Goal: Task Accomplishment & Management: Use online tool/utility

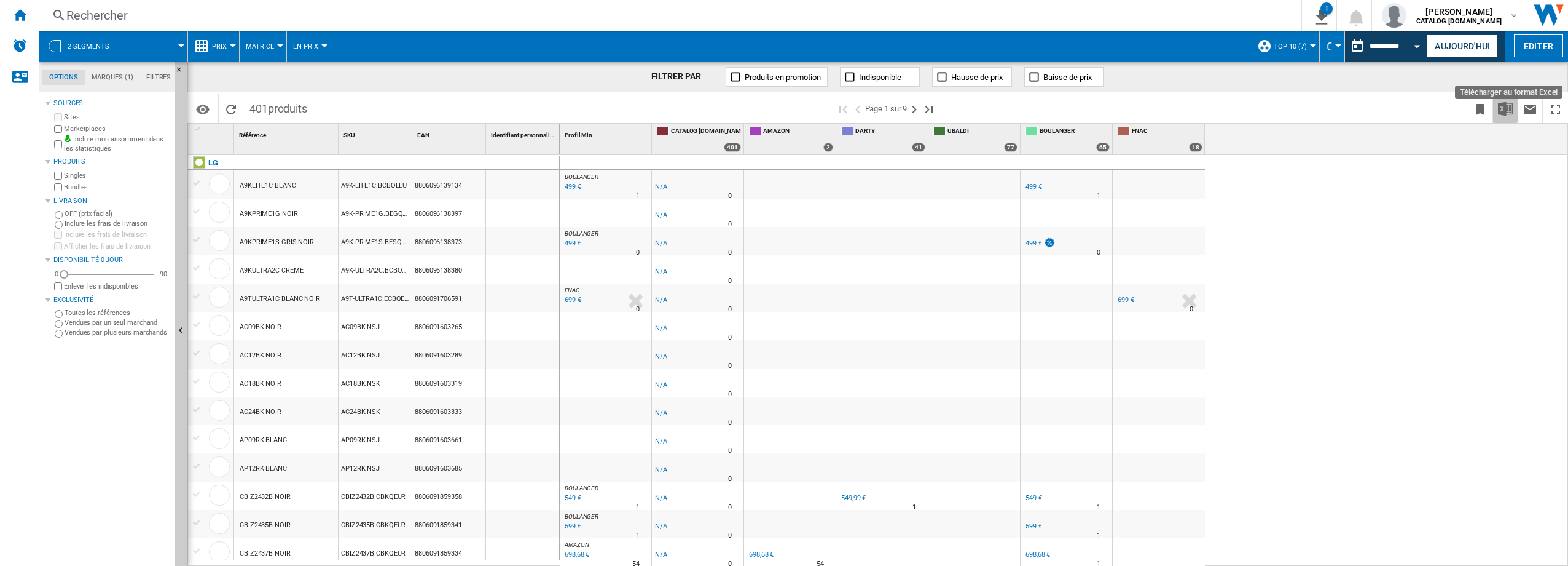
click at [1510, 112] on img "Télécharger au format Excel" at bounding box center [1506, 109] width 15 height 15
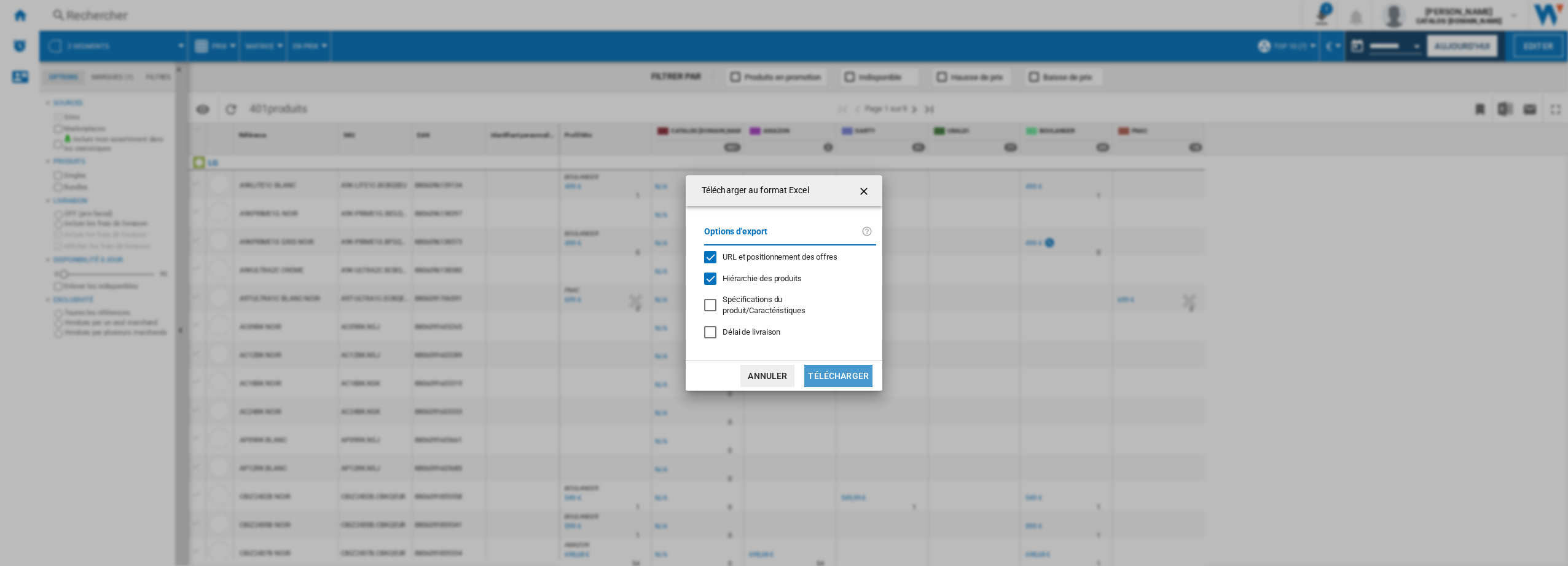
click at [836, 370] on button "Télécharger" at bounding box center [838, 376] width 69 height 22
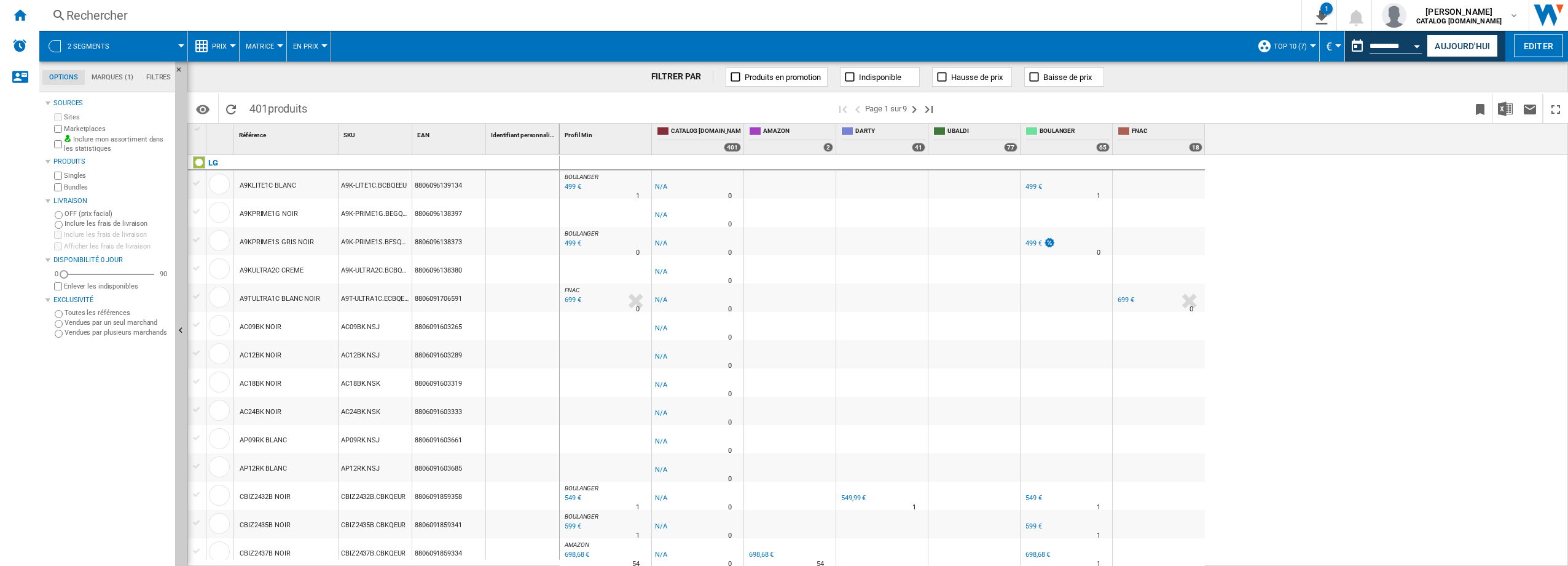
click at [1555, 267] on div "BOULANGER : -1.0 % 499 € % N/A 1 BOULANGER : -1.0 % -1 € % N/A" at bounding box center [1065, 360] width 1009 height 411
click at [1502, 104] on img "Télécharger au format Excel" at bounding box center [1506, 109] width 15 height 15
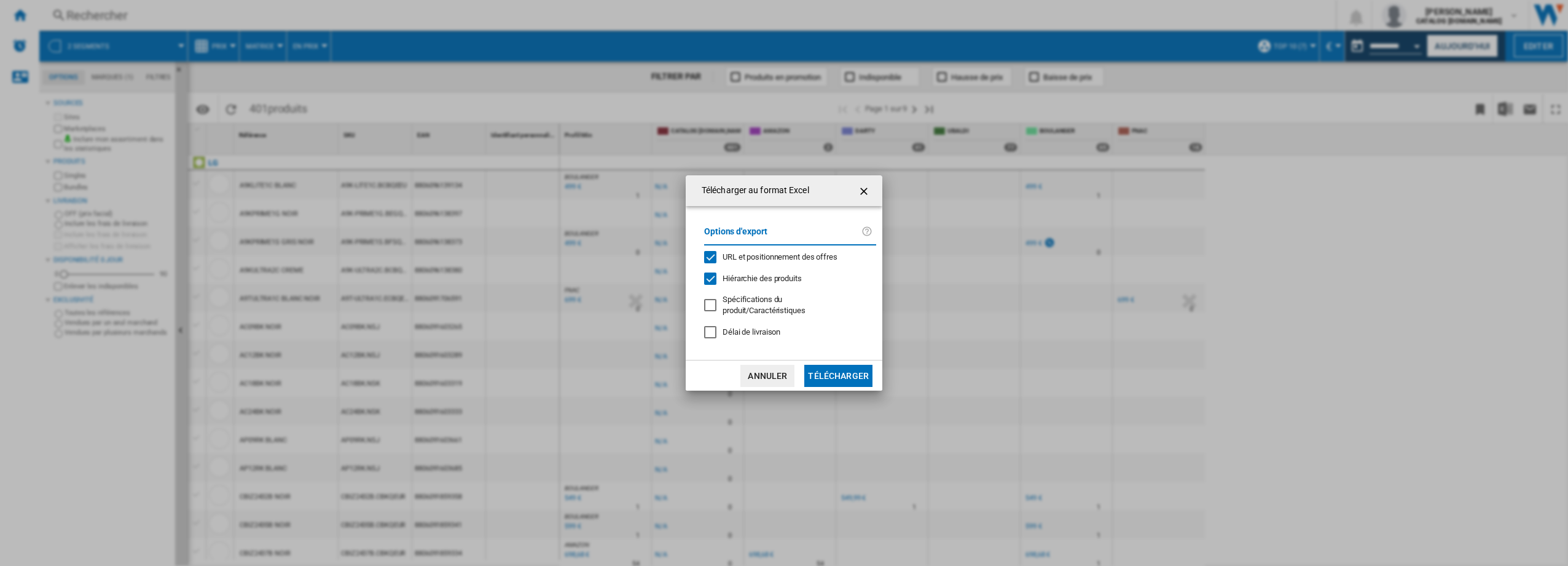
click at [848, 377] on button "Télécharger" at bounding box center [838, 376] width 69 height 22
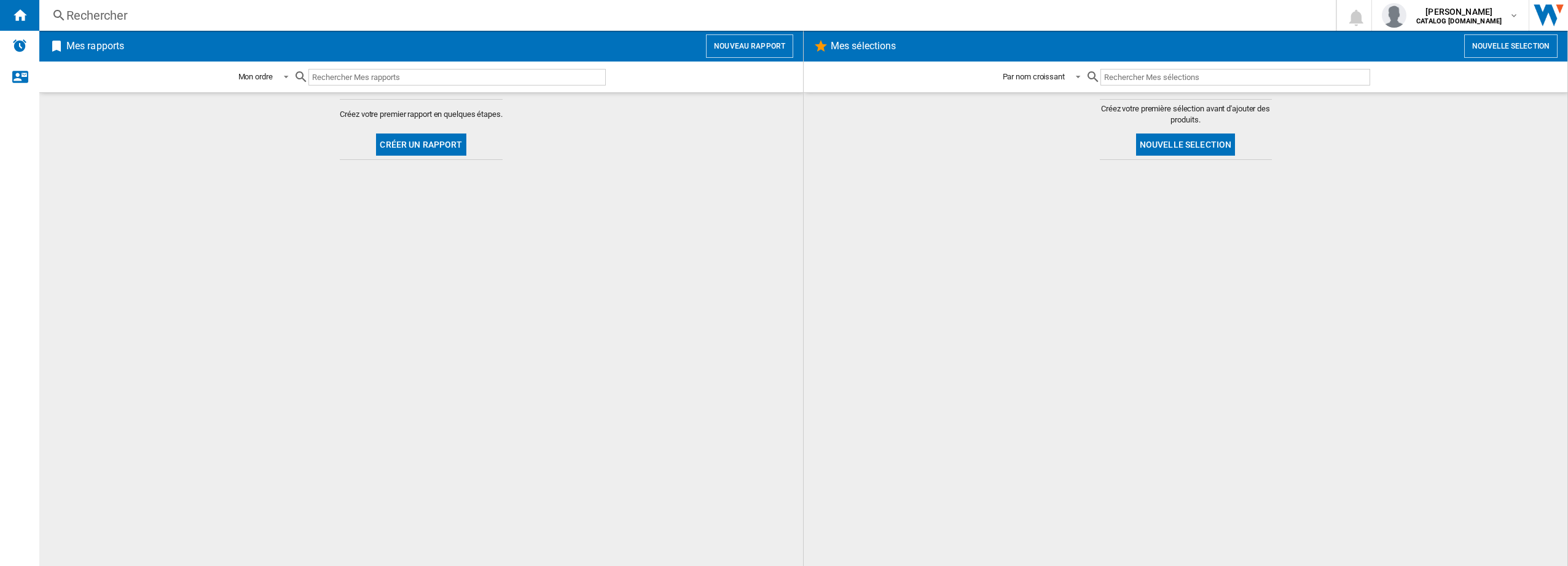
click at [765, 49] on button "Nouveau rapport" at bounding box center [749, 47] width 87 height 24
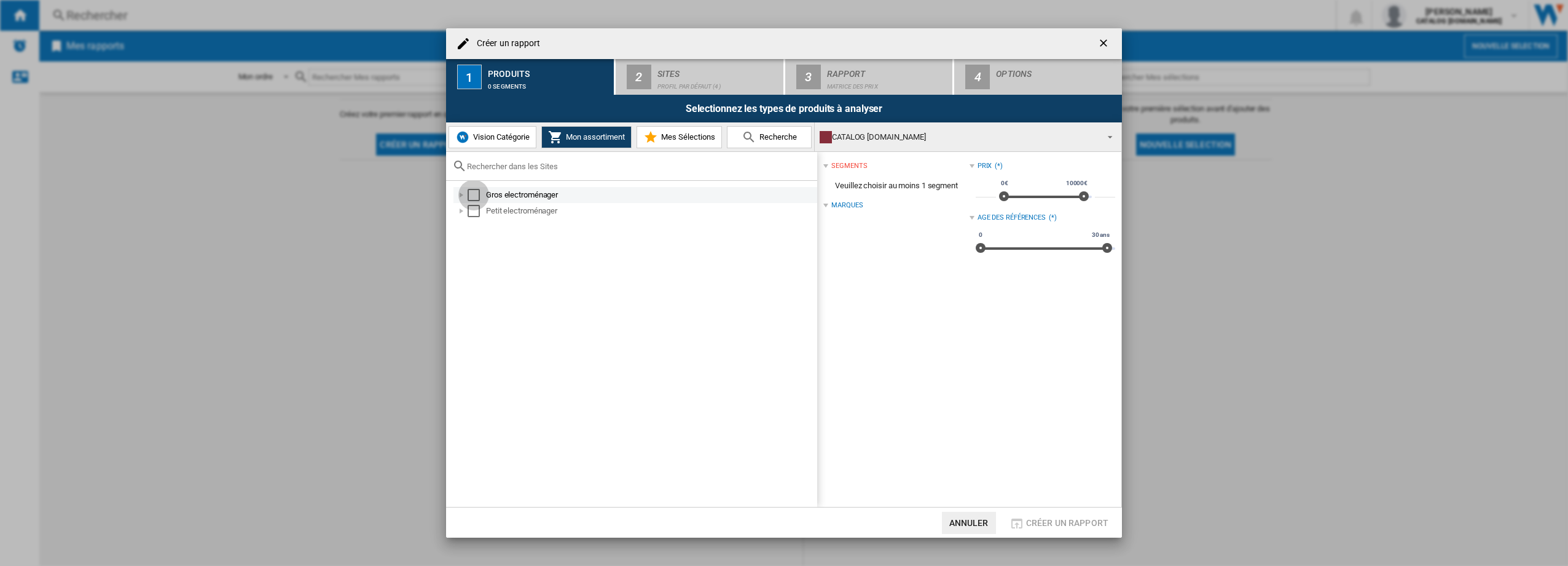
click at [468, 196] on div "Select" at bounding box center [473, 194] width 12 height 12
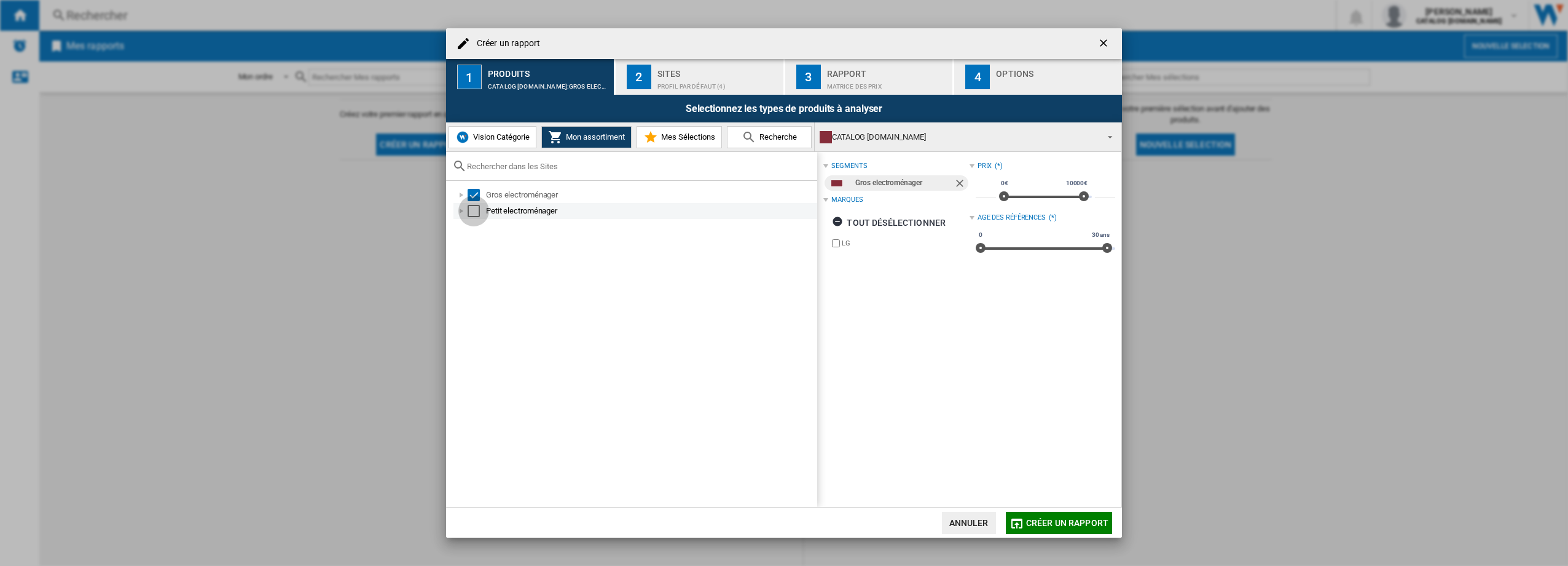
click at [476, 208] on div "Select" at bounding box center [473, 210] width 12 height 12
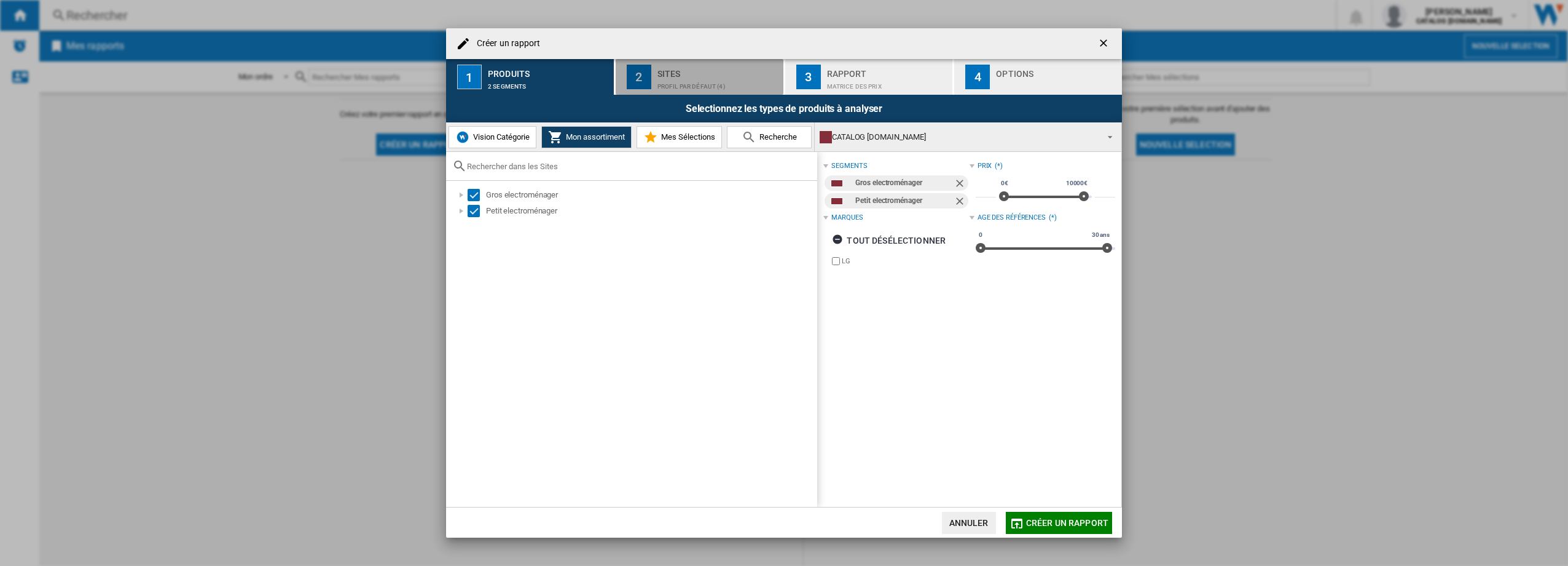
click at [712, 65] on div "Sites" at bounding box center [718, 70] width 121 height 13
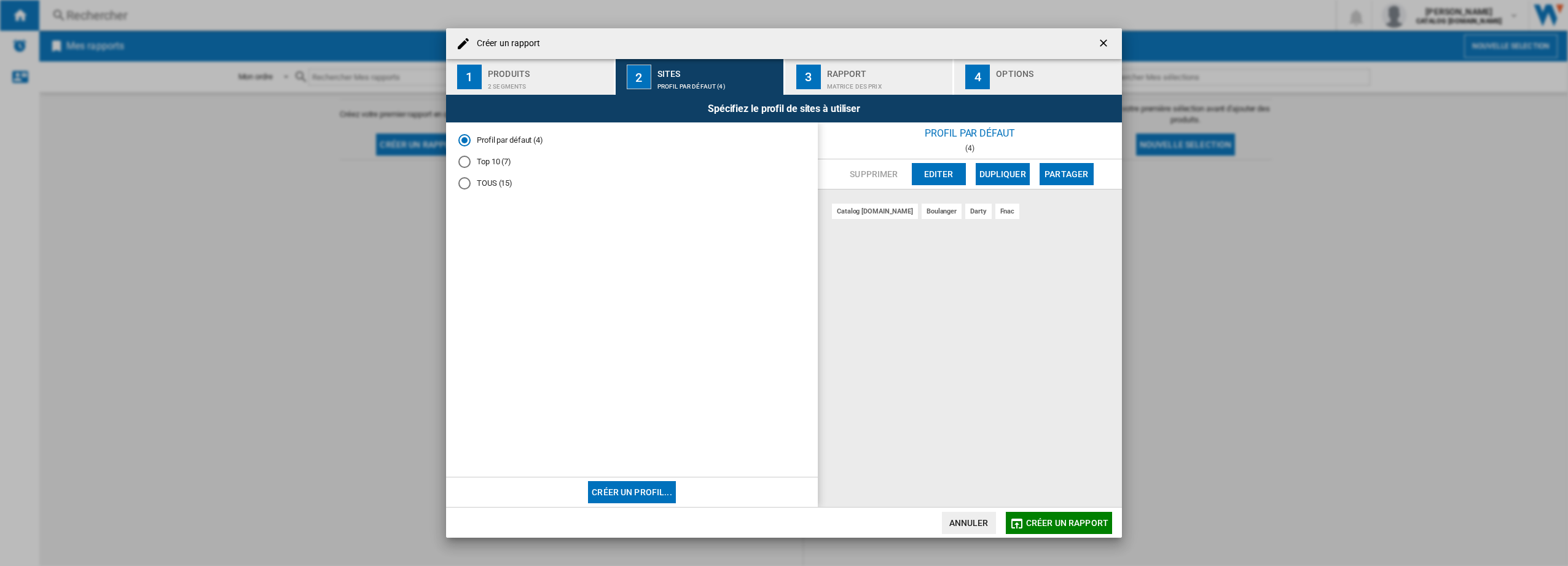
click at [477, 166] on md-radio-button "Top 10 (7)" at bounding box center [632, 162] width 347 height 12
click at [854, 71] on div "Rapport" at bounding box center [887, 70] width 121 height 13
click at [868, 88] on div "Matrice des prix" at bounding box center [887, 83] width 121 height 13
click at [1027, 70] on div "Options" at bounding box center [1056, 70] width 121 height 13
click at [894, 85] on div "Matrice des prix" at bounding box center [887, 83] width 121 height 13
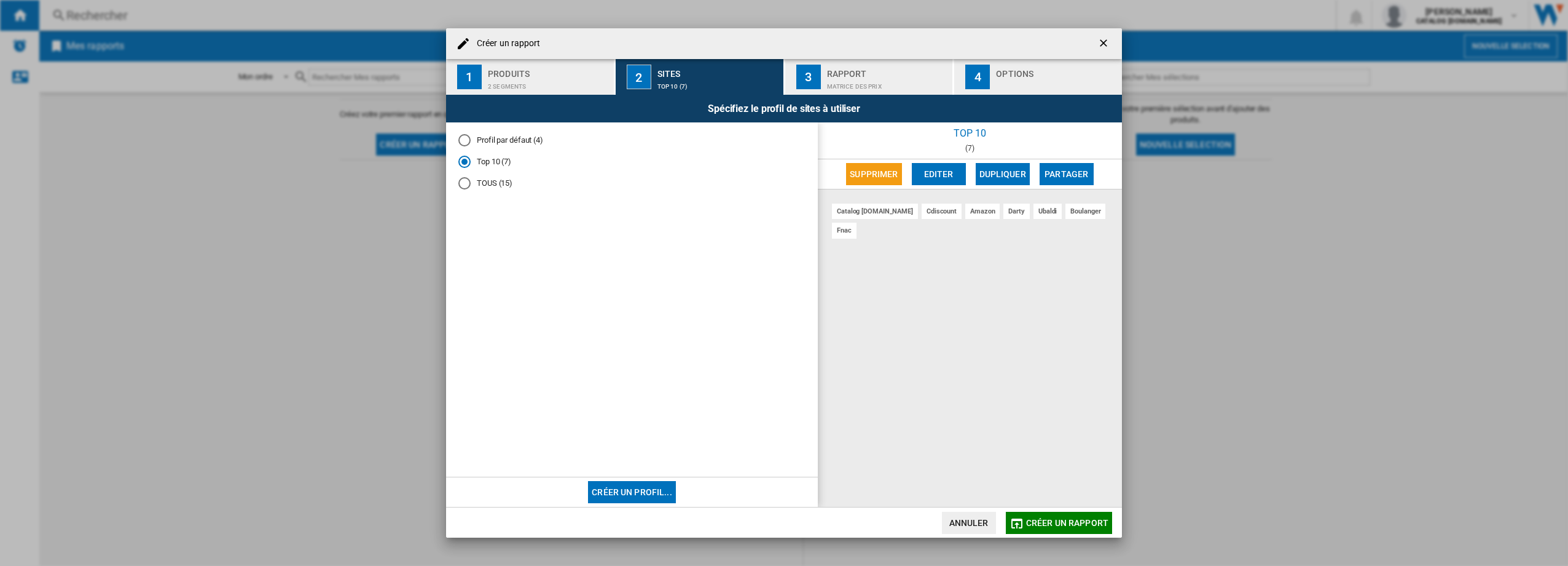
click at [1007, 78] on div "button" at bounding box center [1056, 83] width 121 height 13
click at [1045, 77] on div "button" at bounding box center [1056, 83] width 121 height 13
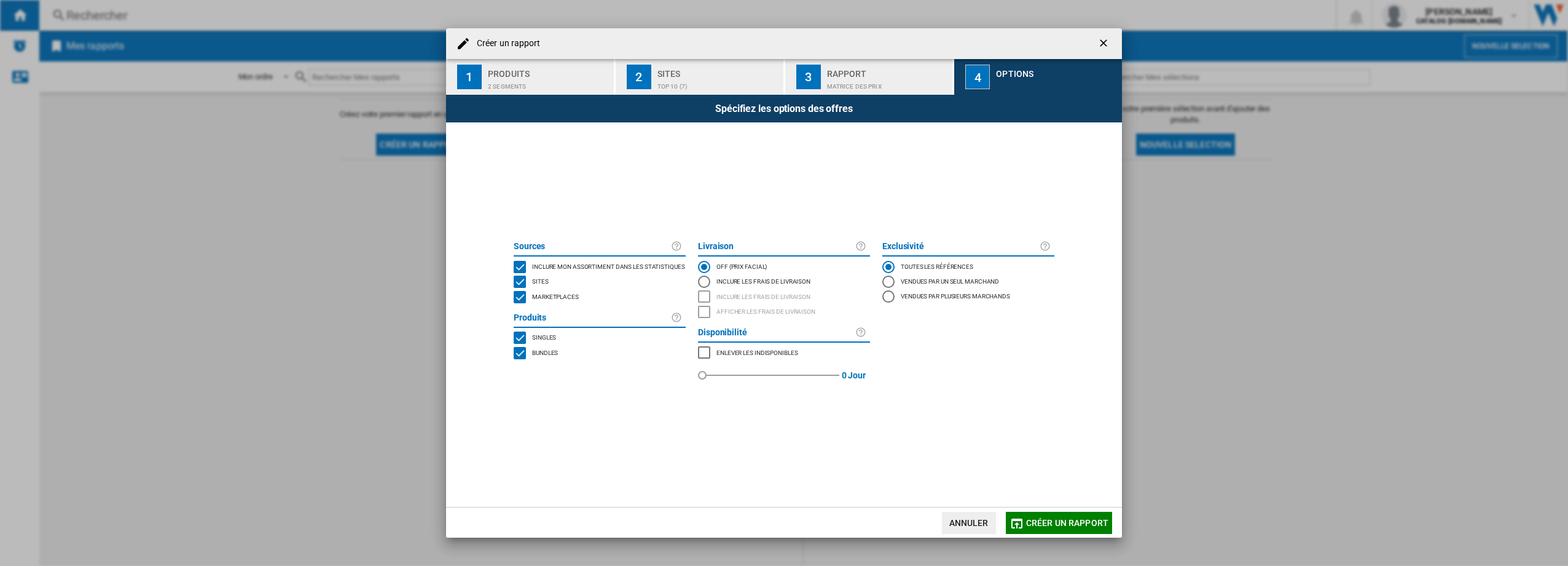
click at [515, 302] on div "MARKETPLACES" at bounding box center [519, 296] width 12 height 12
click at [1044, 525] on span "Créer un rapport" at bounding box center [1067, 522] width 82 height 10
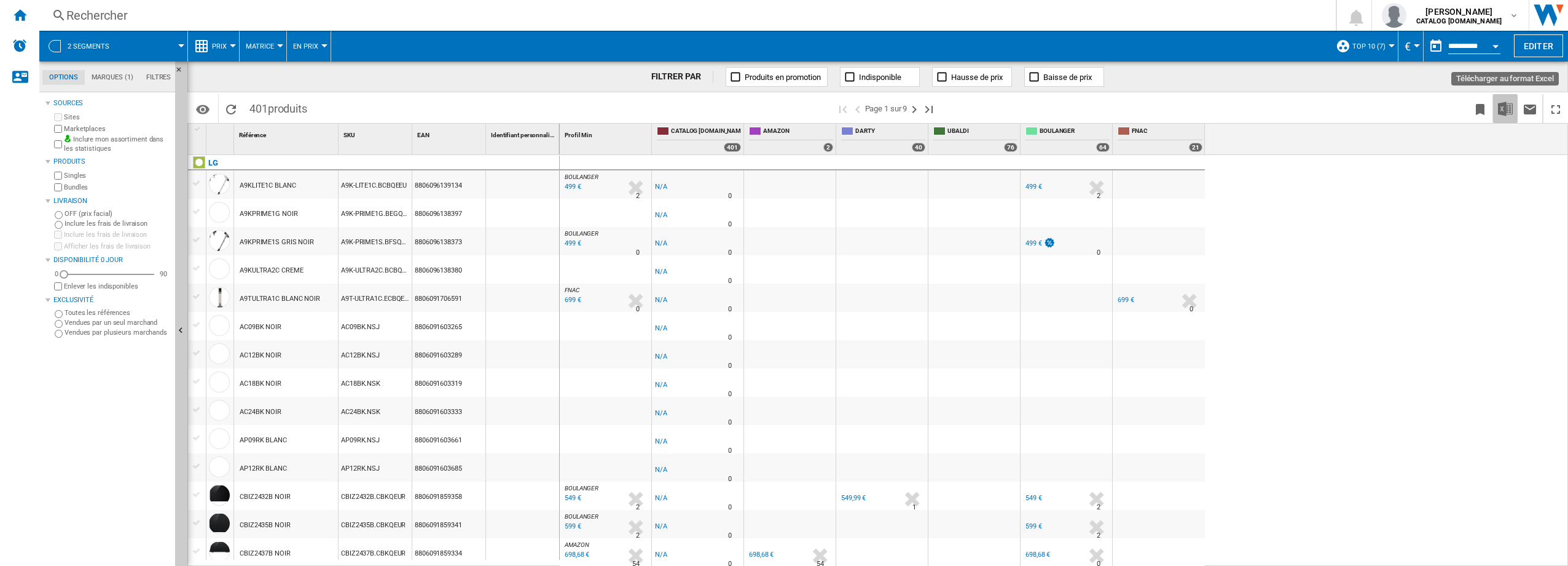
click at [1504, 103] on img "Télécharger au format Excel" at bounding box center [1506, 109] width 15 height 15
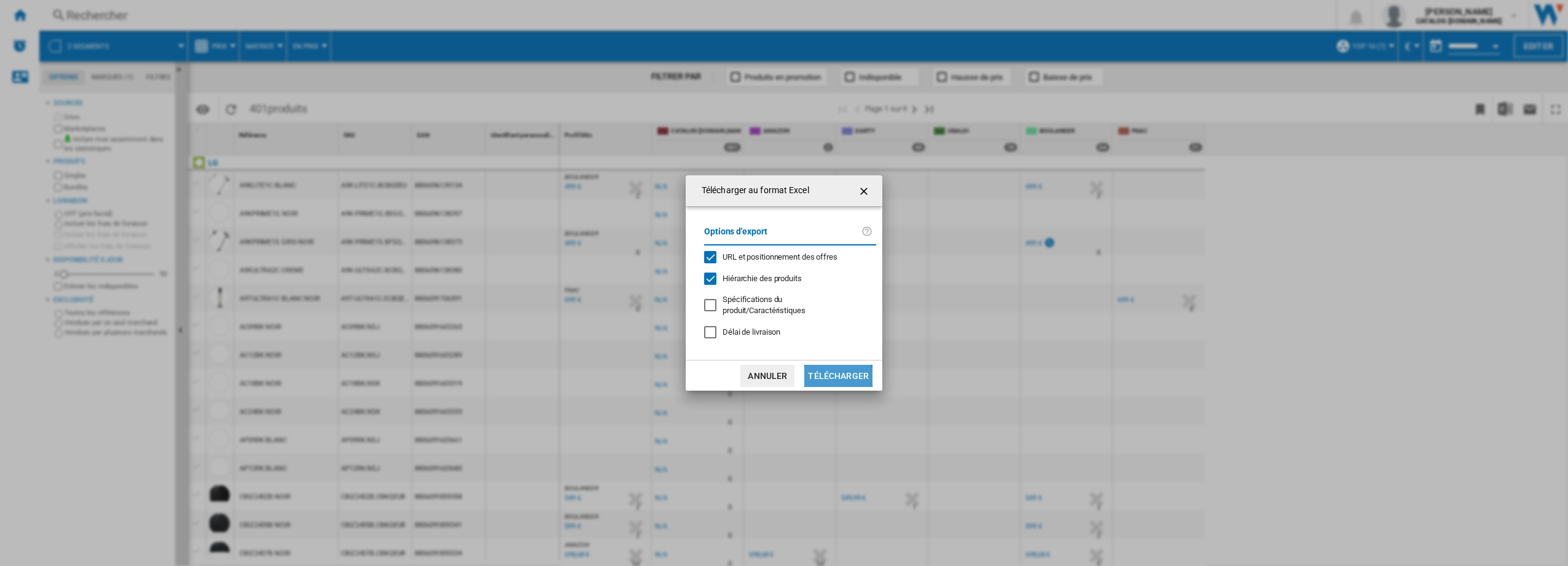
click at [828, 377] on button "Télécharger" at bounding box center [838, 376] width 69 height 22
